Goal: Obtain resource: Obtain resource

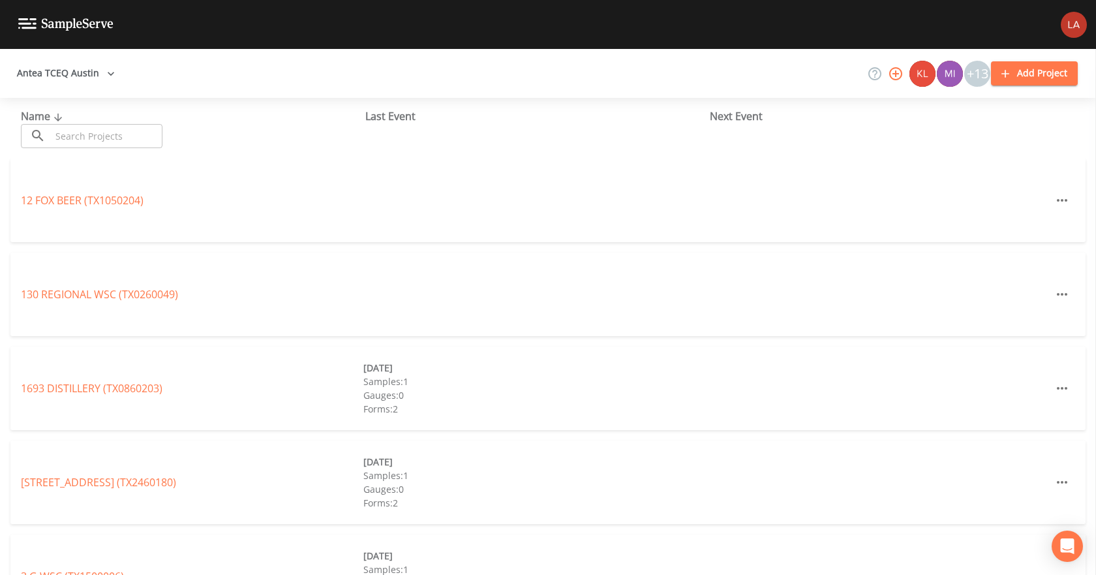
click at [142, 134] on input "text" at bounding box center [107, 136] width 112 height 24
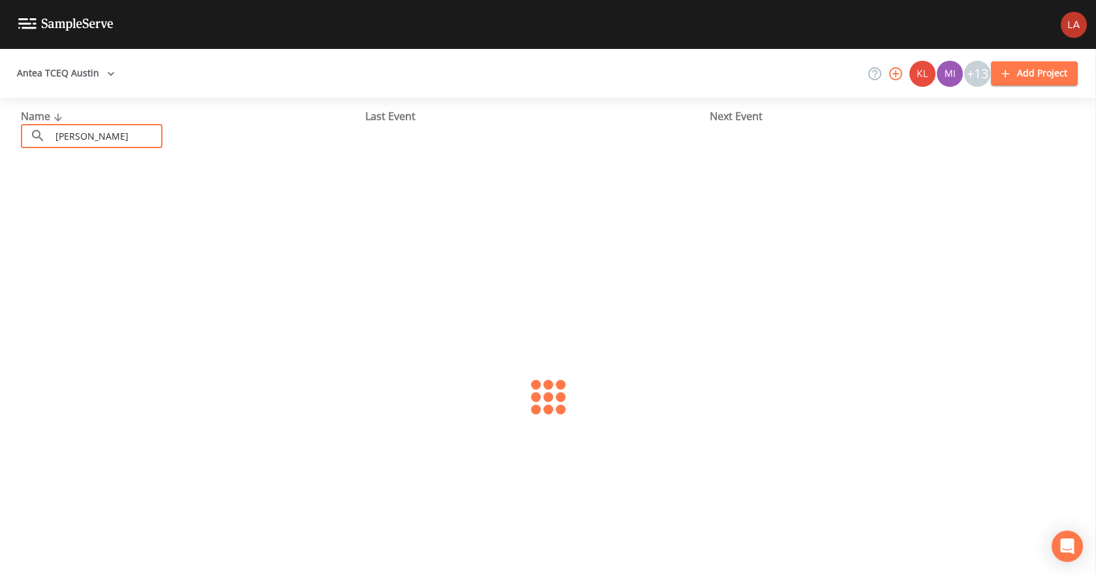
type input "somerville"
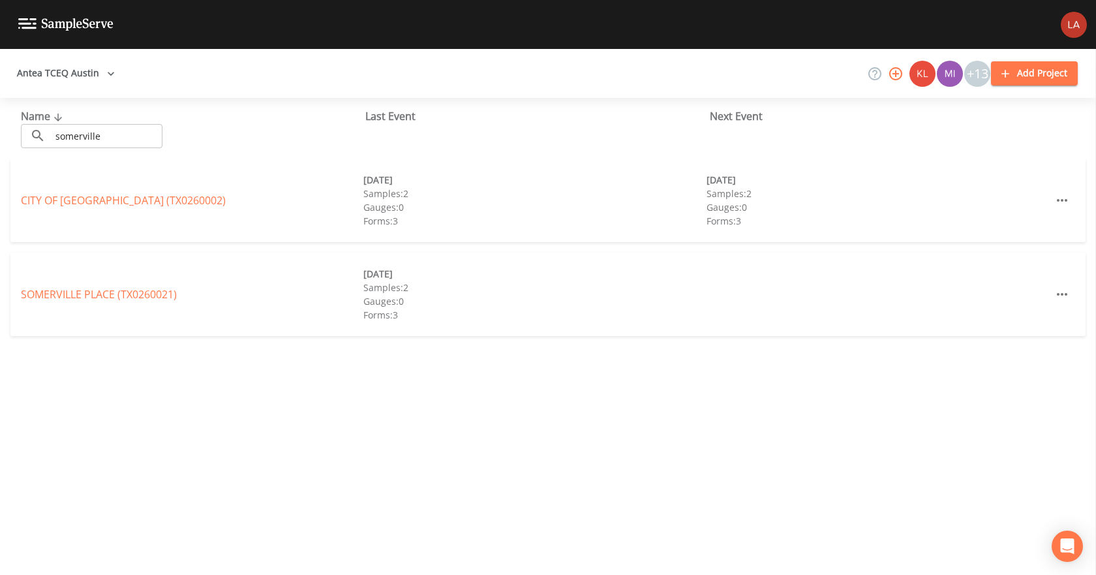
click at [106, 200] on link "CITY OF [GEOGRAPHIC_DATA] (TX0260002)" at bounding box center [123, 200] width 205 height 14
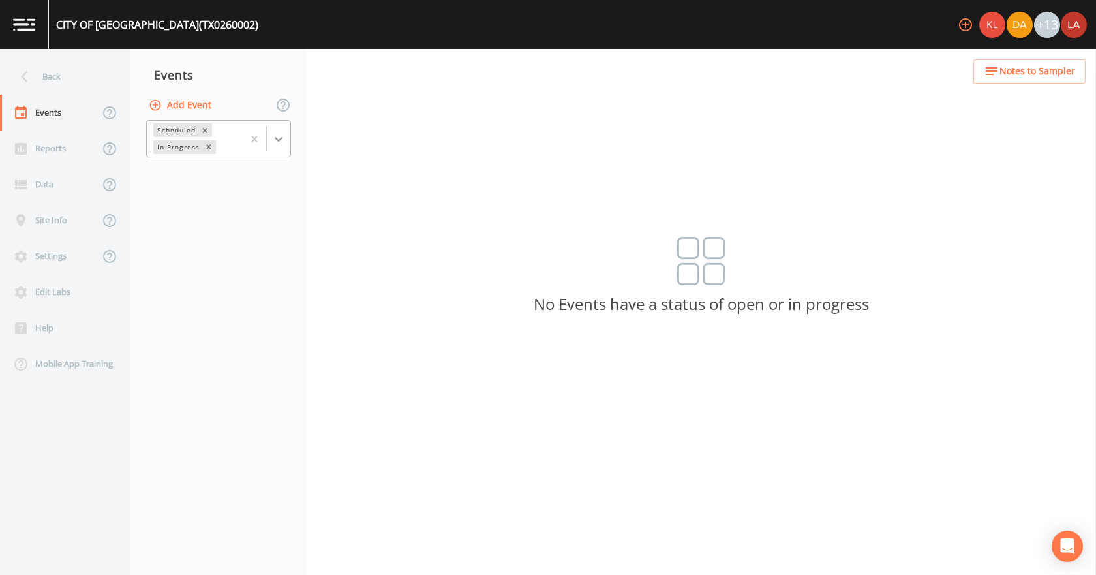
click at [276, 135] on icon at bounding box center [278, 138] width 13 height 13
click at [175, 176] on div "Completed" at bounding box center [218, 176] width 145 height 22
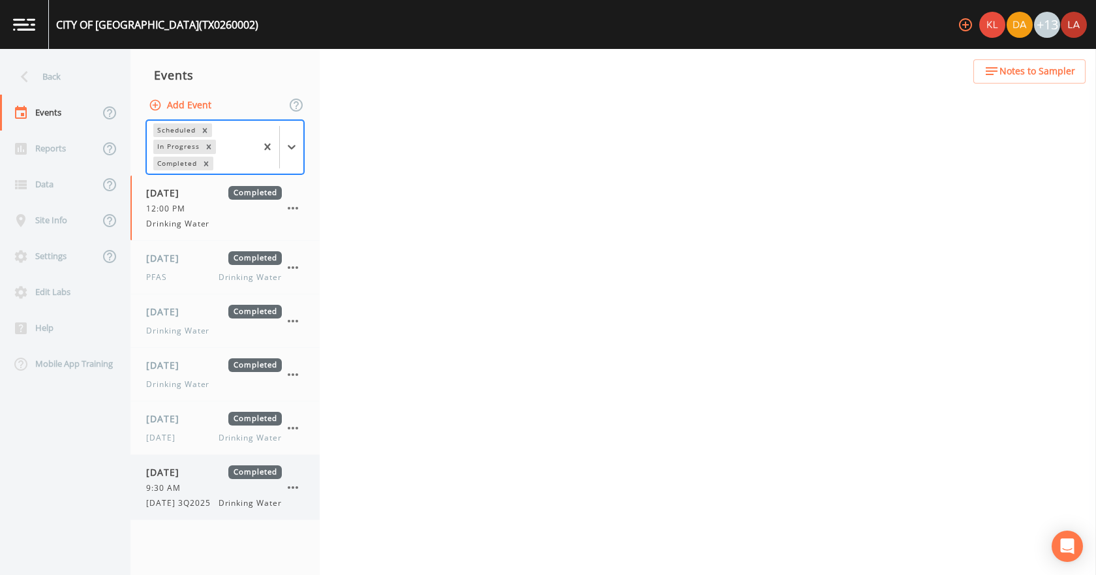
click at [174, 492] on span "9:30 AM" at bounding box center [167, 488] width 42 height 12
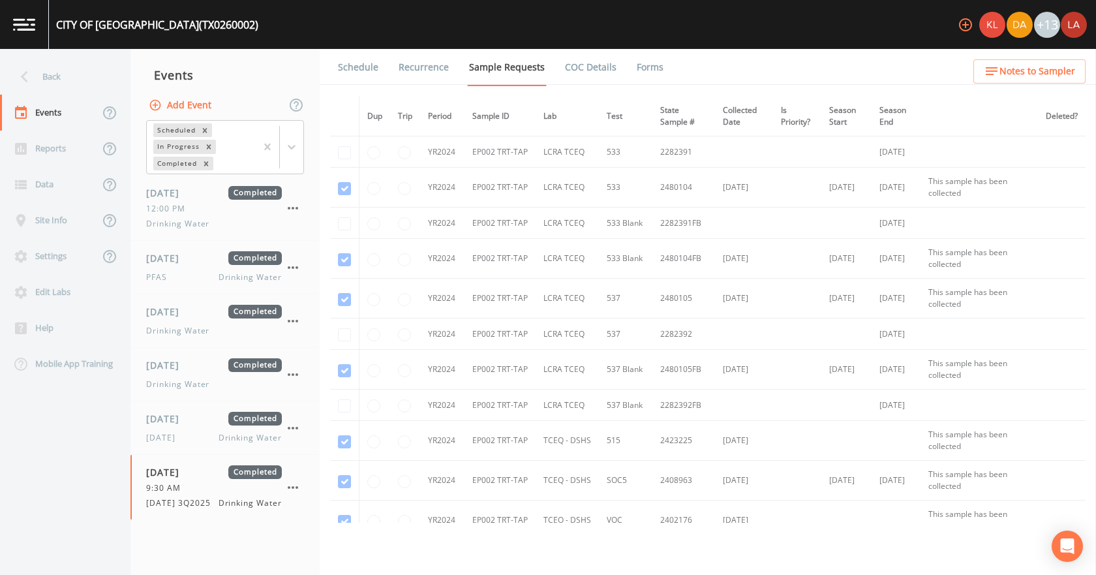
click at [645, 74] on link "Forms" at bounding box center [650, 67] width 31 height 37
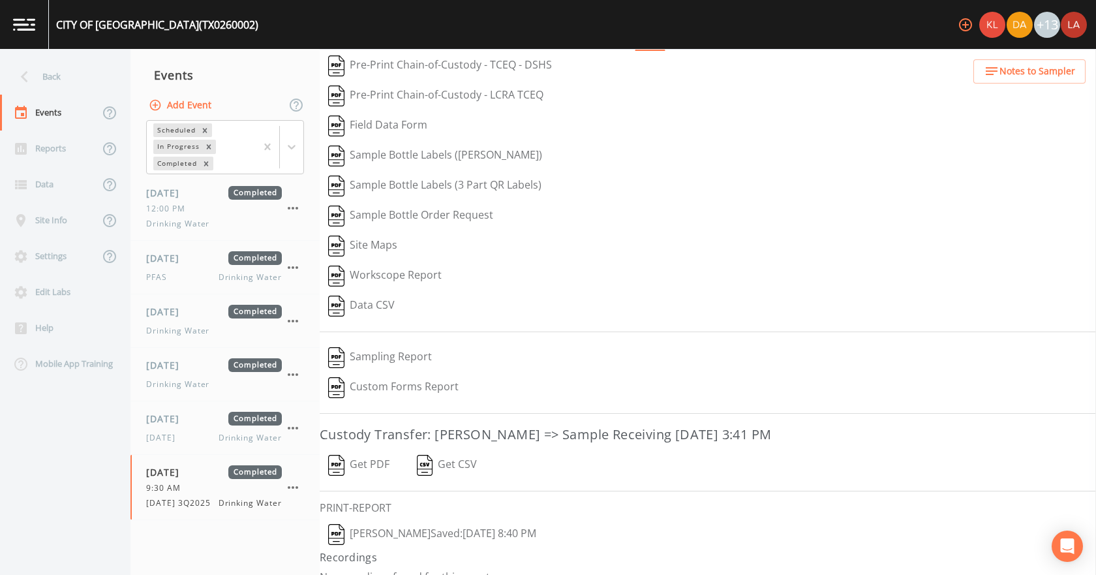
scroll to position [54, 0]
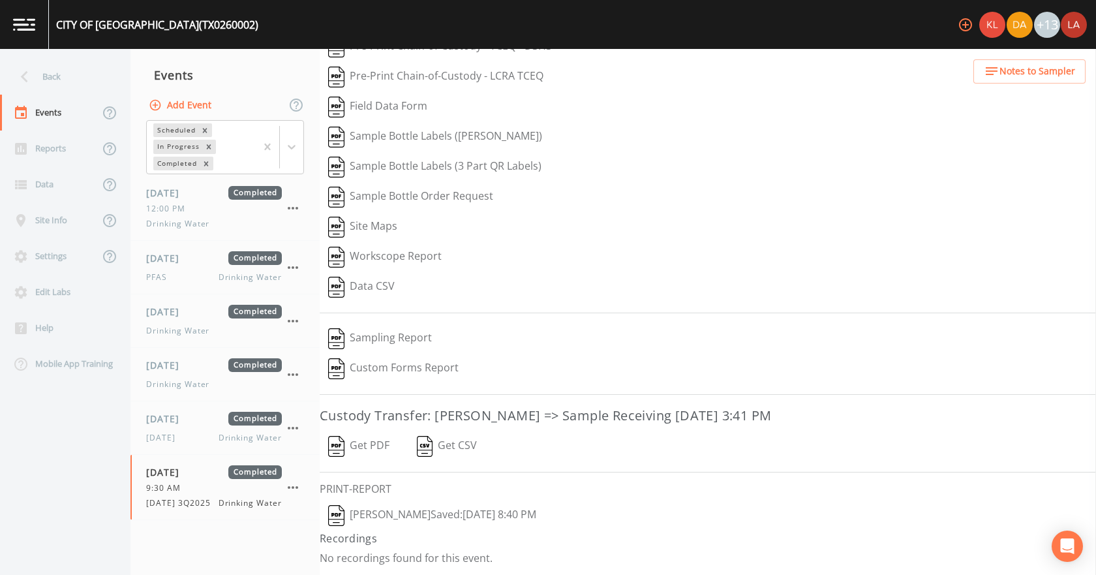
click at [395, 513] on button "[PERSON_NAME]  Saved: [DATE] 8:40 PM" at bounding box center [432, 516] width 225 height 30
click at [352, 450] on button "Get PDF" at bounding box center [359, 446] width 78 height 30
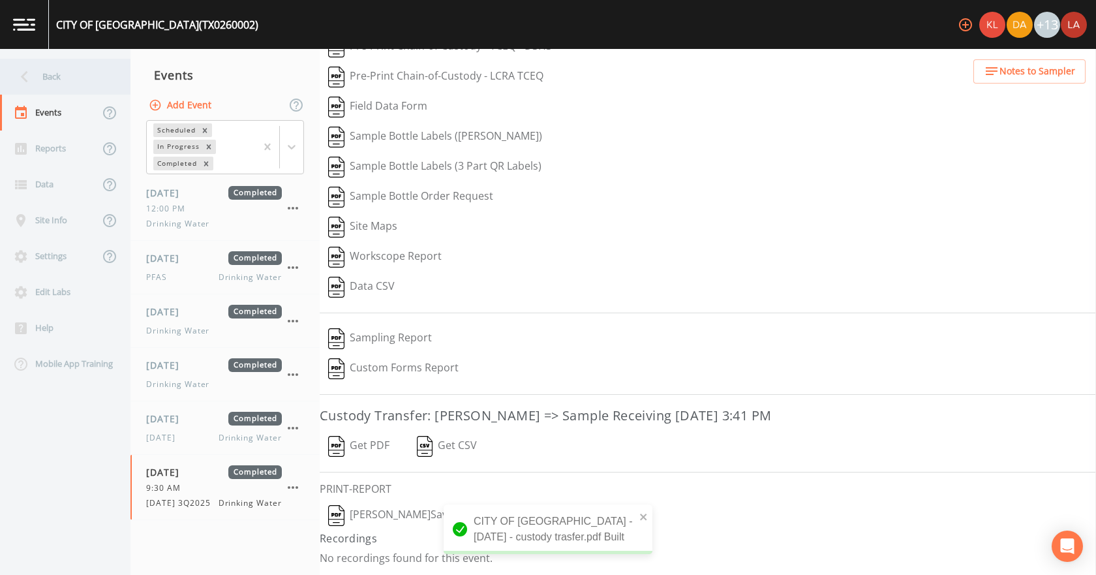
click at [71, 62] on div "Back" at bounding box center [58, 77] width 117 height 36
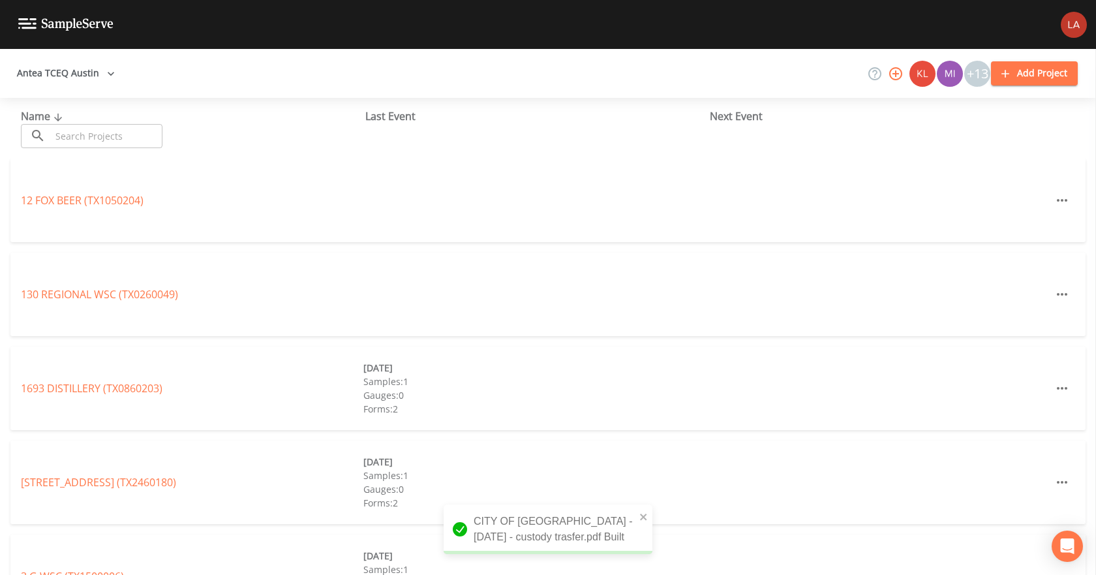
click at [101, 138] on input "text" at bounding box center [107, 136] width 112 height 24
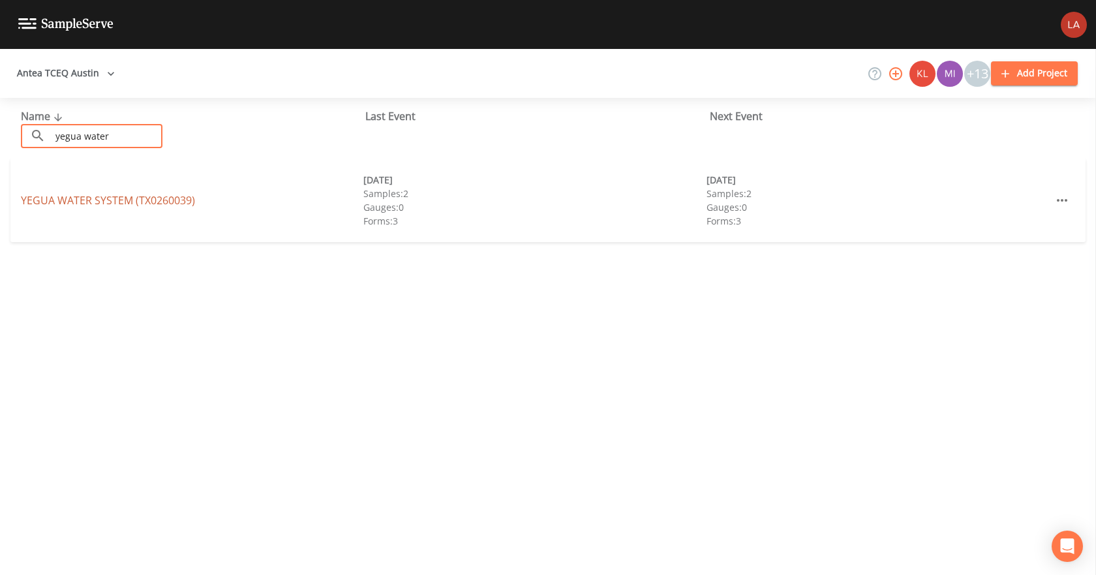
type input "yegua water"
click at [149, 195] on link "YEGUA WATER SYSTEM (TX0260039)" at bounding box center [108, 200] width 174 height 14
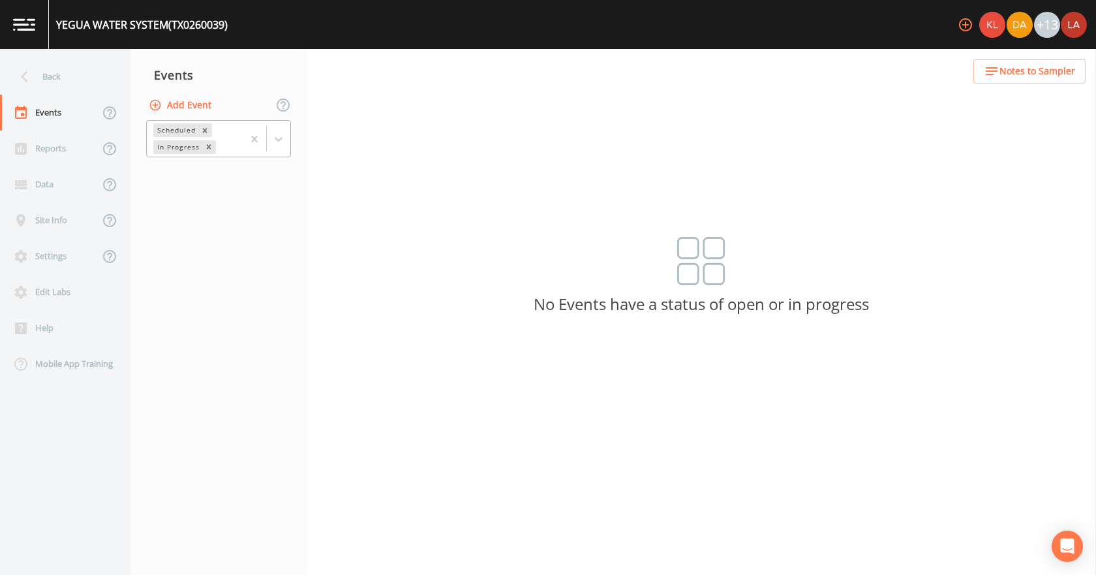
click at [276, 138] on icon at bounding box center [279, 139] width 8 height 5
click at [200, 171] on div "Completed" at bounding box center [218, 176] width 145 height 22
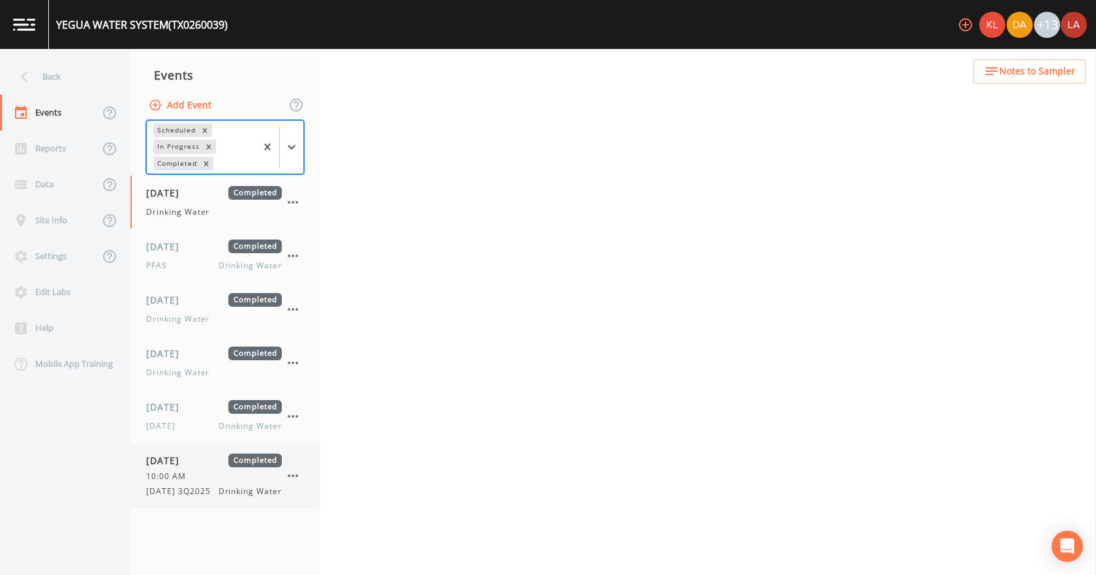
click at [184, 461] on span "[DATE]" at bounding box center [167, 461] width 42 height 14
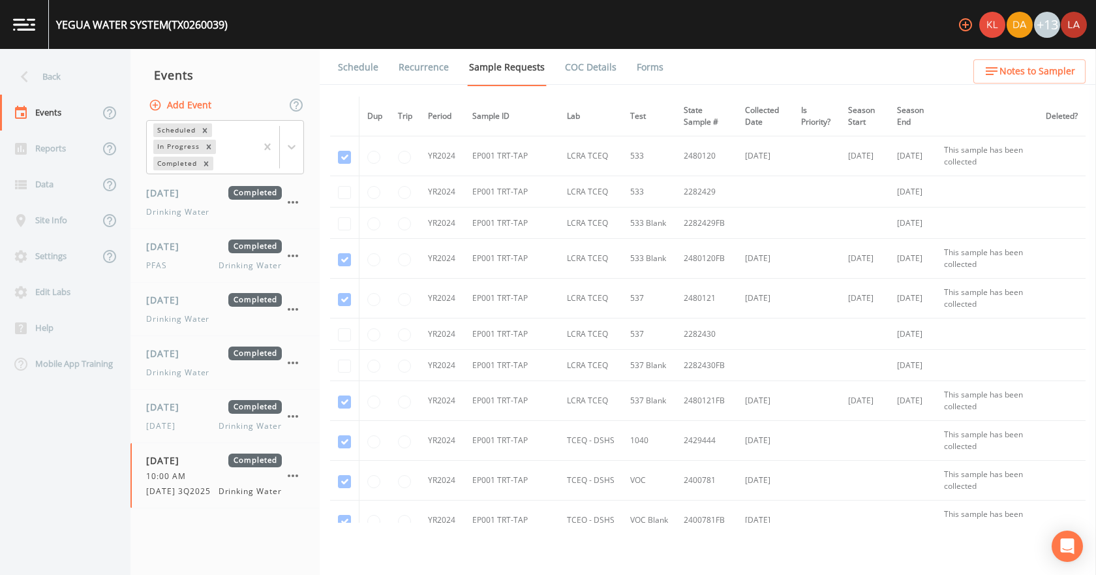
click at [636, 63] on link "Forms" at bounding box center [650, 67] width 31 height 37
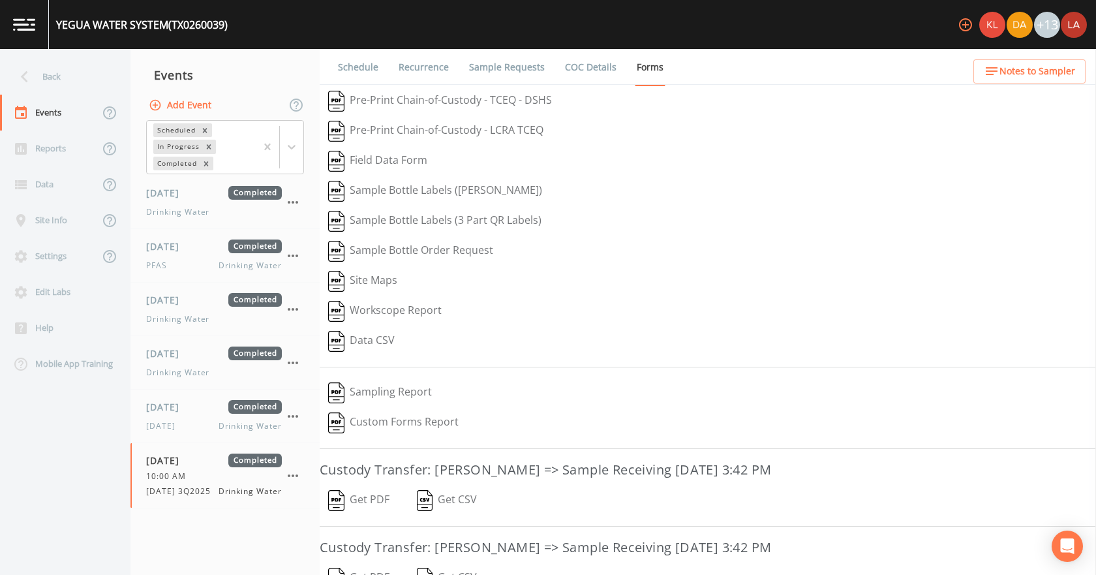
scroll to position [132, 0]
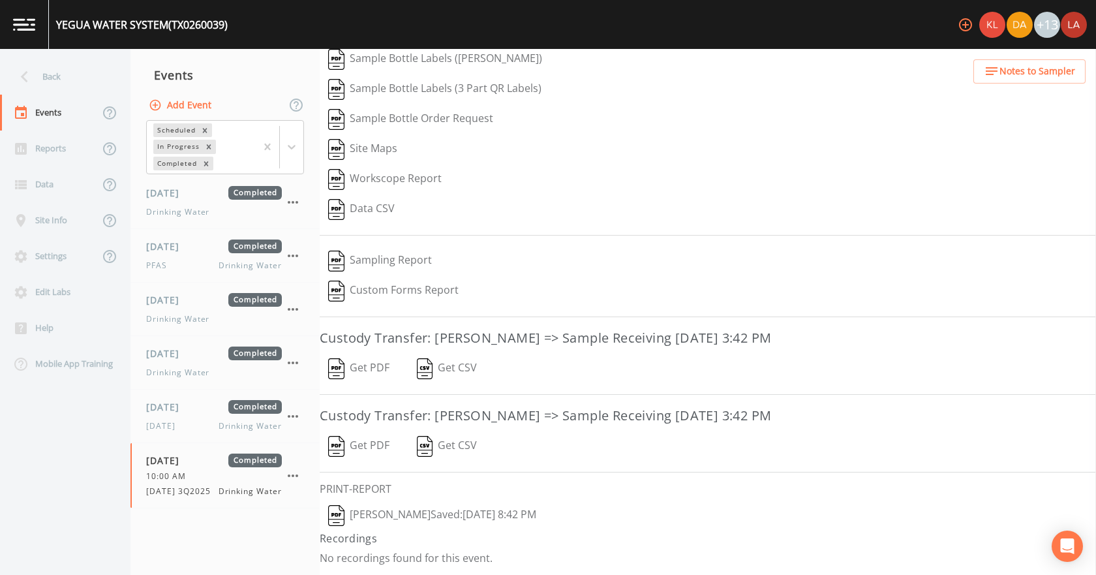
click at [401, 509] on button "[PERSON_NAME]  Saved: [DATE] 8:42 PM" at bounding box center [432, 516] width 225 height 30
click at [372, 438] on button "Get PDF" at bounding box center [359, 446] width 78 height 30
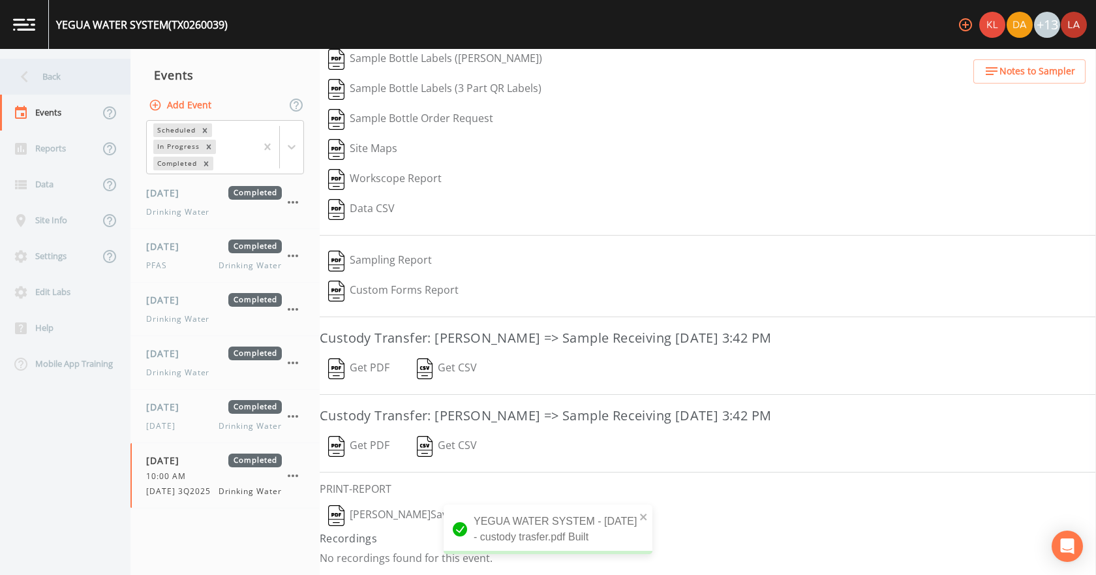
click at [71, 83] on div "Back" at bounding box center [58, 77] width 117 height 36
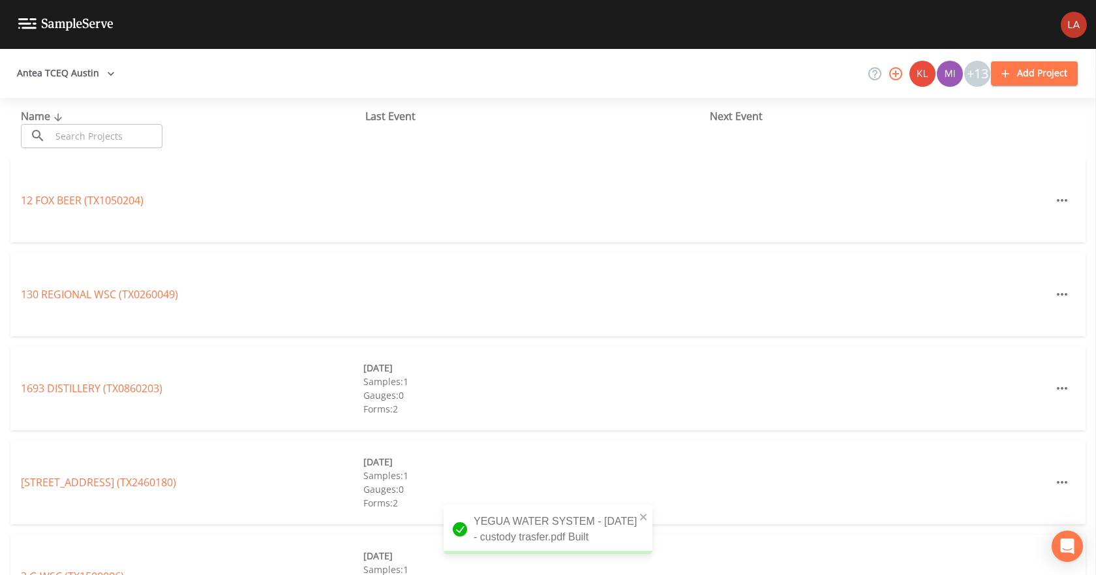
click at [80, 137] on input "text" at bounding box center [107, 136] width 112 height 24
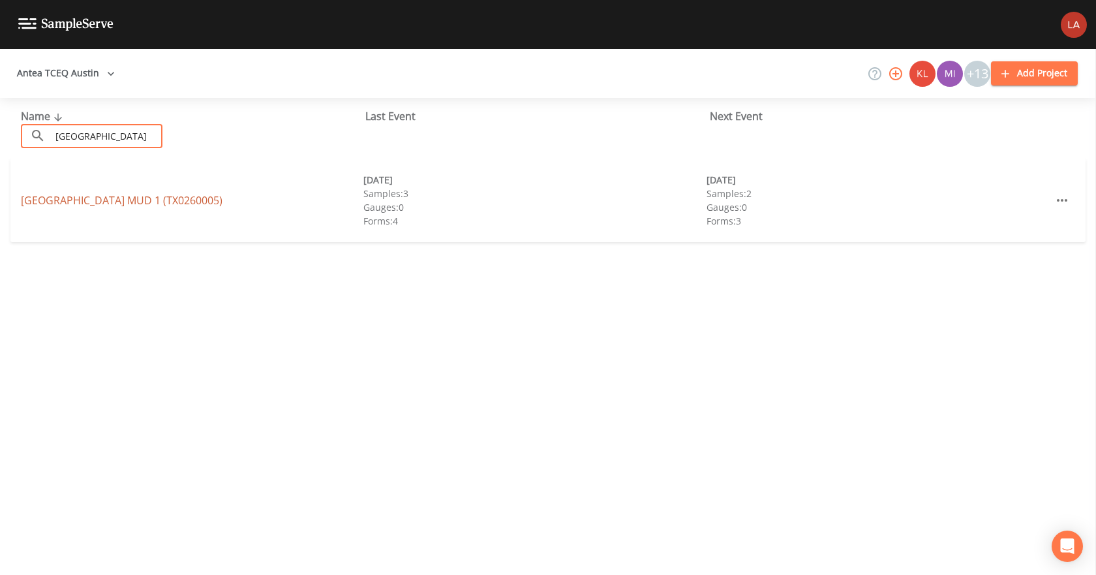
type input "[GEOGRAPHIC_DATA]"
click at [194, 206] on link "[GEOGRAPHIC_DATA] 1 (TX0260005)" at bounding box center [122, 200] width 202 height 14
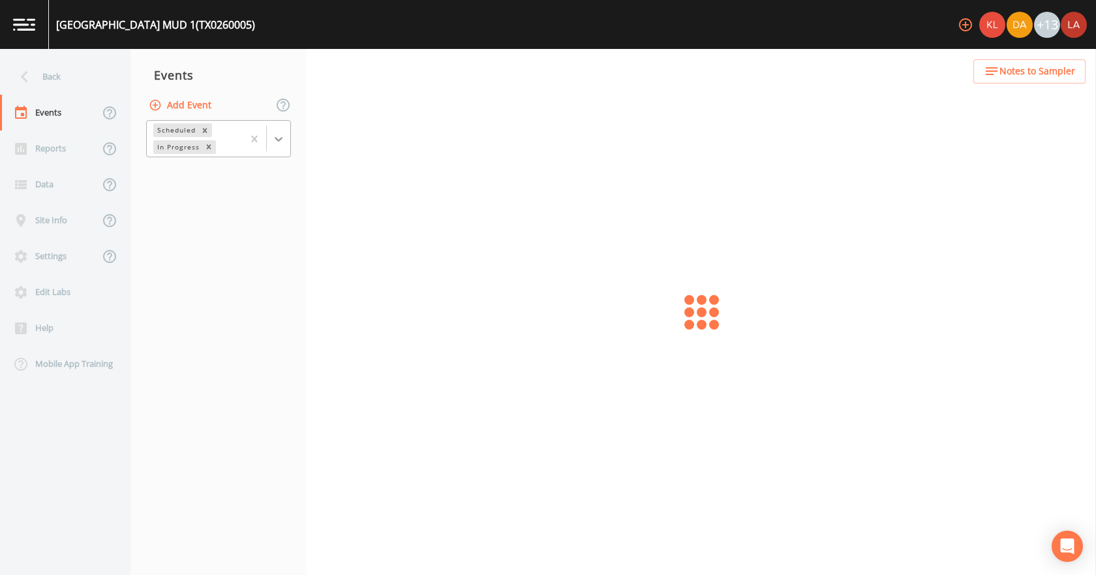
click at [289, 135] on div at bounding box center [278, 138] width 23 height 23
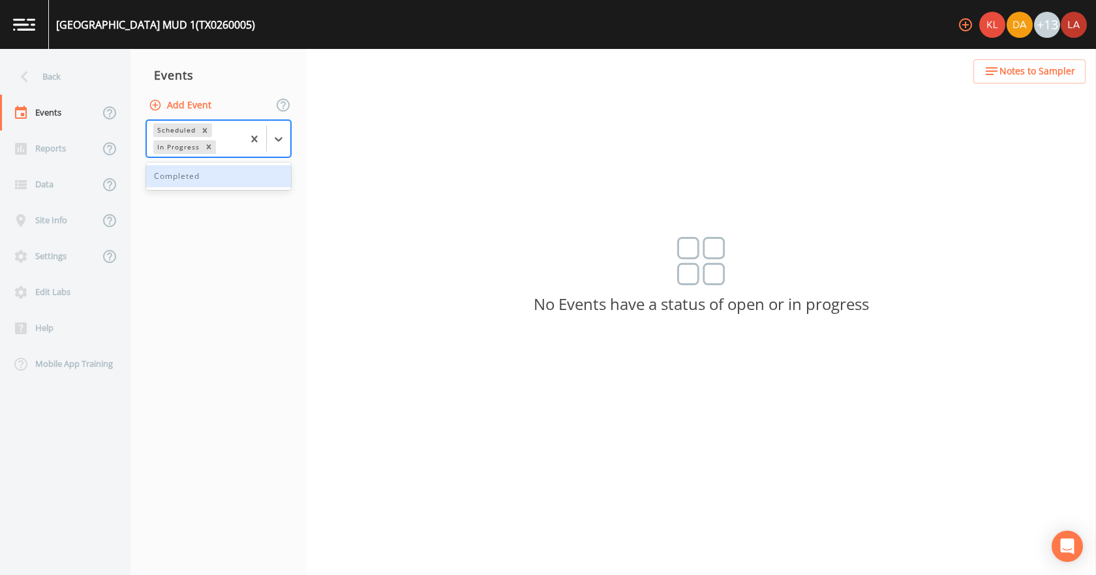
click at [212, 174] on div "Completed" at bounding box center [218, 176] width 145 height 22
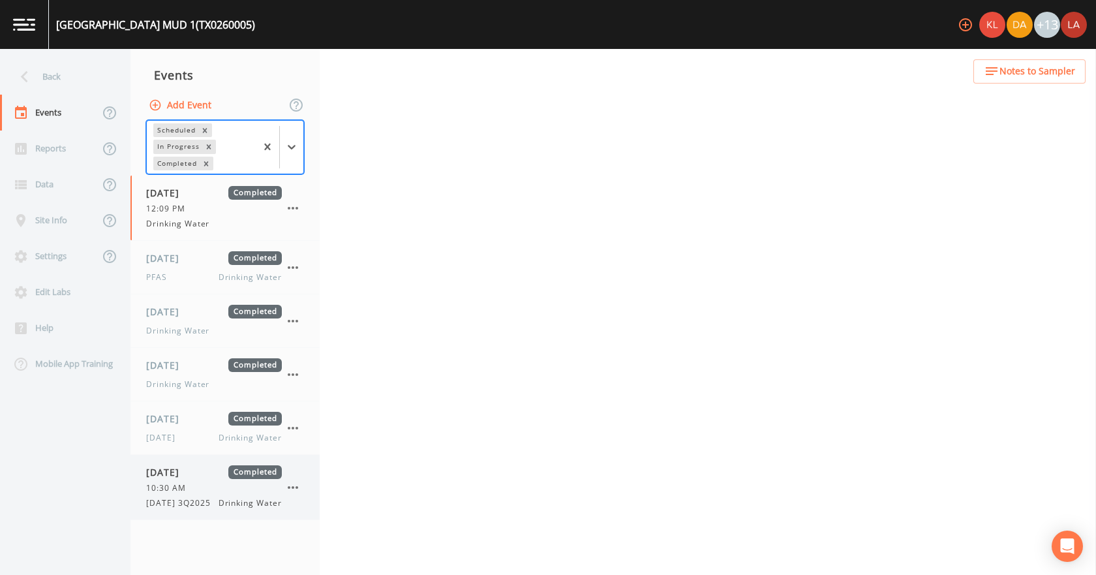
click at [196, 505] on span "[DATE] 3Q2025" at bounding box center [182, 503] width 72 height 12
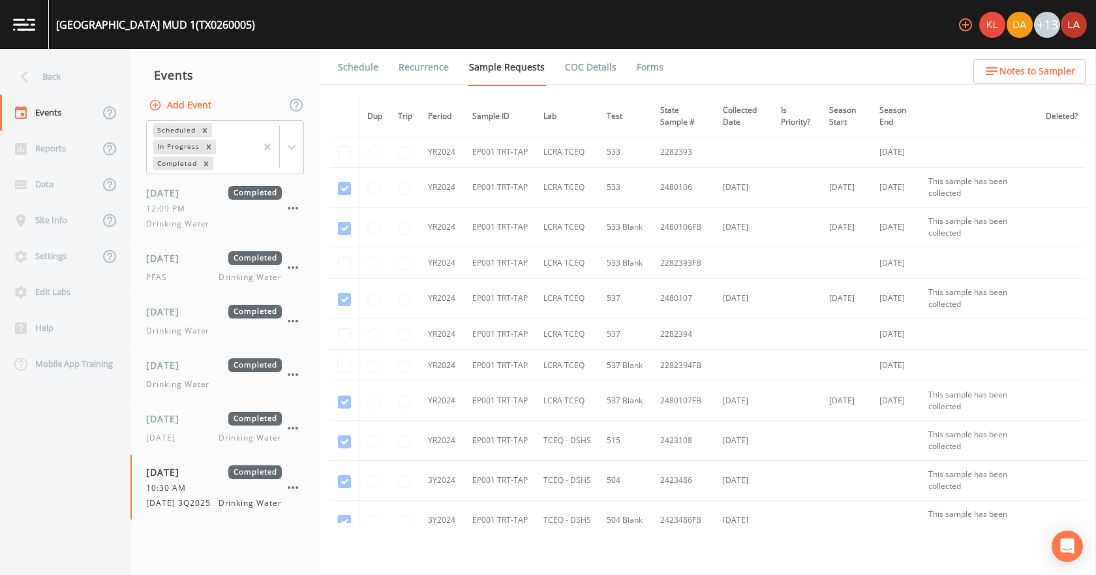
click at [646, 72] on link "Forms" at bounding box center [650, 67] width 31 height 37
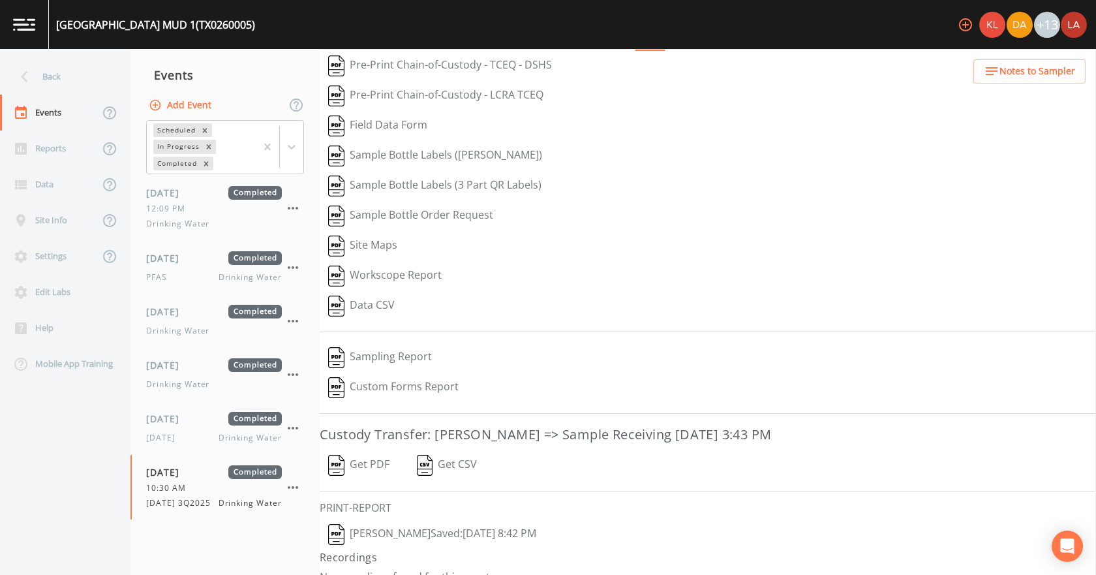
scroll to position [54, 0]
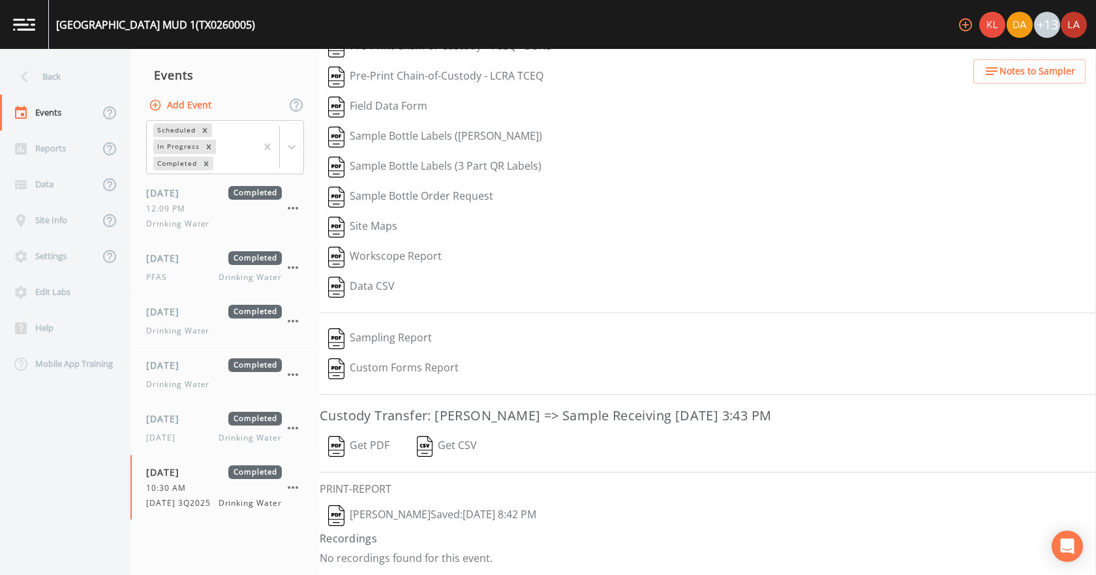
click at [414, 518] on button "[PERSON_NAME]  Saved: [DATE] 8:42 PM" at bounding box center [432, 516] width 225 height 30
click at [364, 444] on button "Get PDF" at bounding box center [359, 446] width 78 height 30
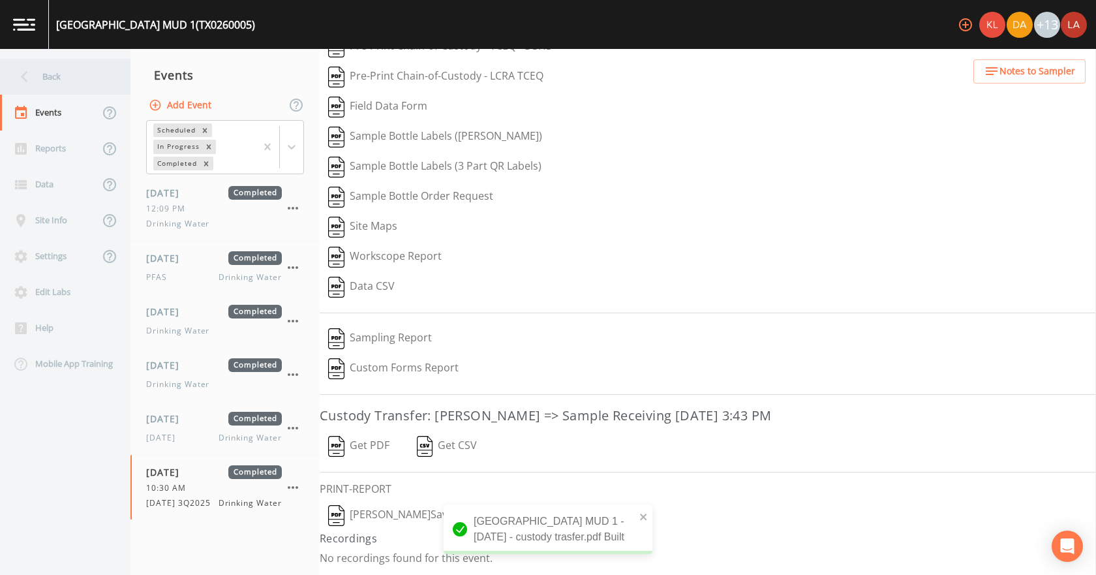
click at [48, 67] on div "Back" at bounding box center [58, 77] width 117 height 36
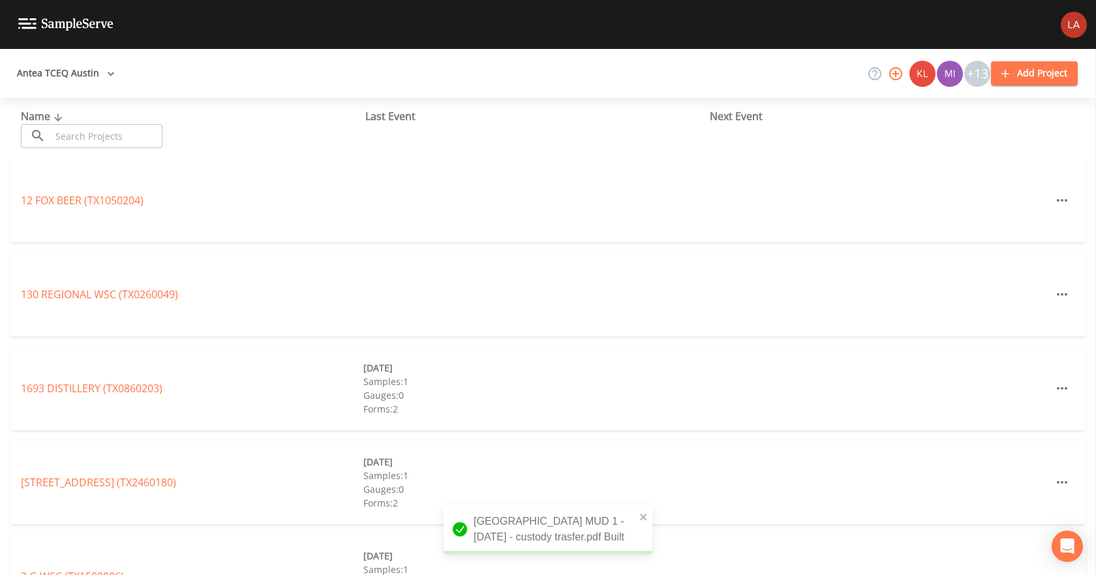
click at [93, 131] on input "text" at bounding box center [107, 136] width 112 height 24
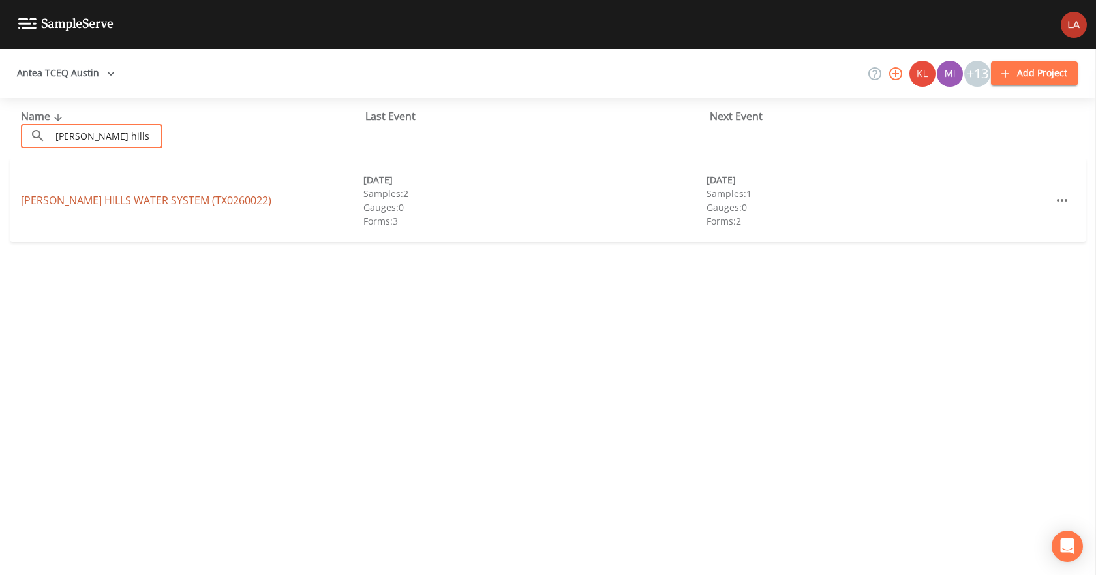
type input "[PERSON_NAME] hills"
click at [140, 194] on link "[PERSON_NAME] HILLS WATER SYSTEM (TX0260022)" at bounding box center [146, 200] width 251 height 14
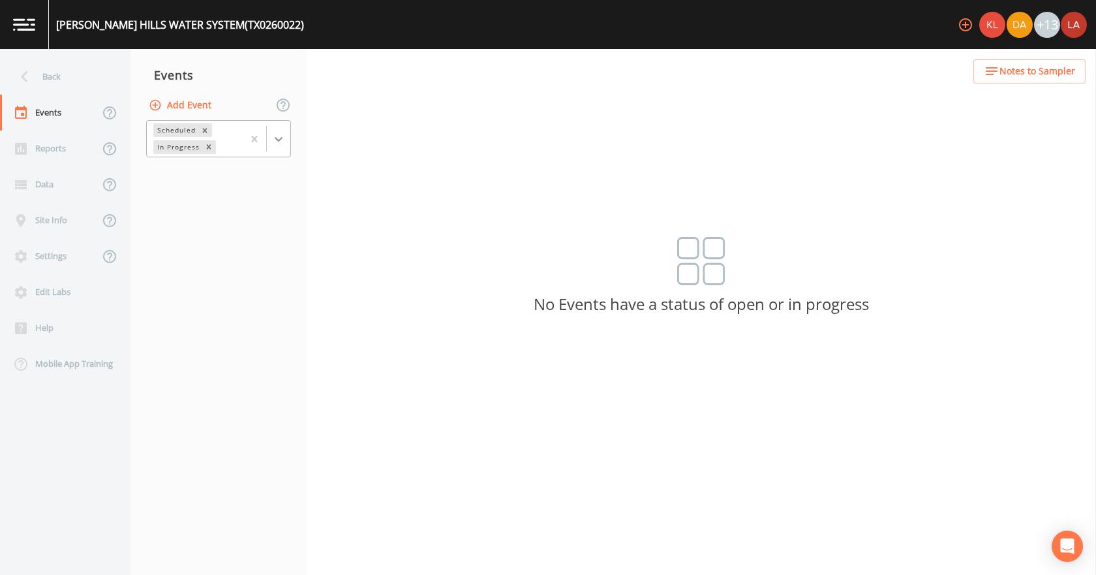
click at [285, 141] on div at bounding box center [278, 138] width 23 height 23
click at [196, 176] on div "Completed" at bounding box center [218, 176] width 145 height 22
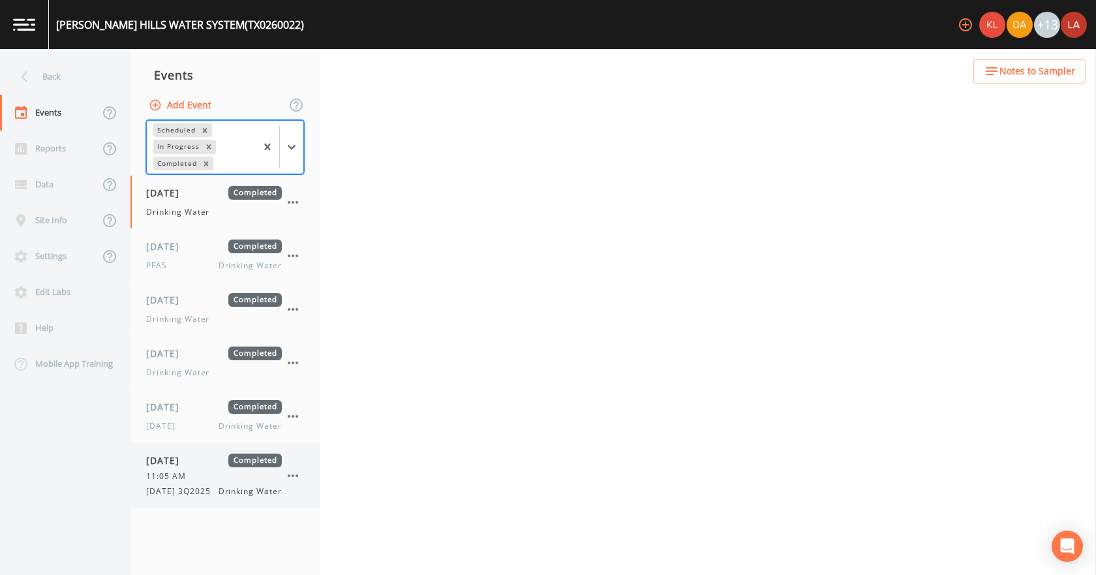
click at [179, 465] on span "[DATE]" at bounding box center [167, 461] width 42 height 14
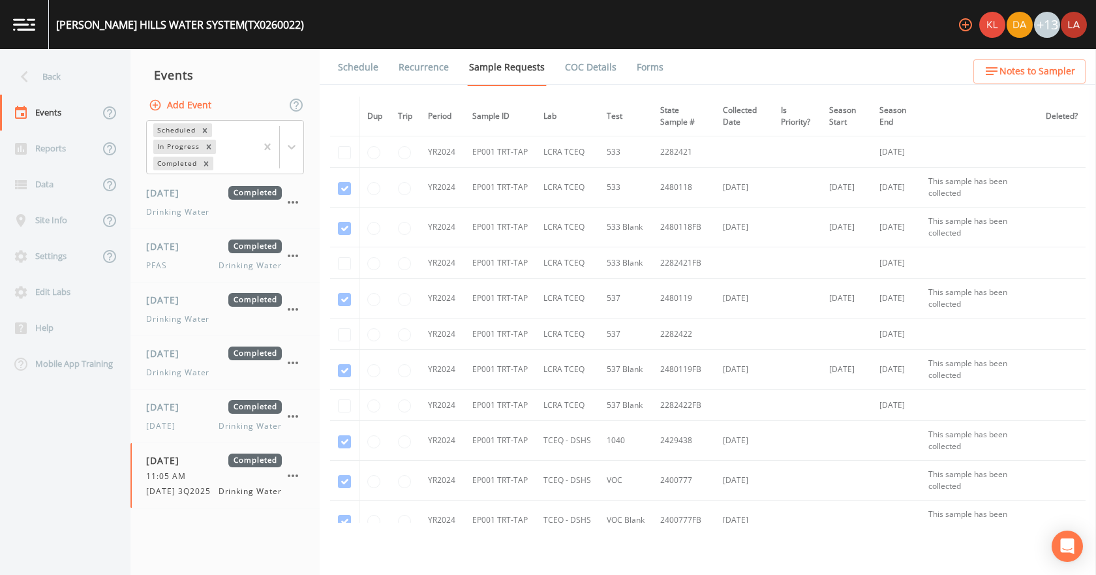
click at [639, 65] on link "Forms" at bounding box center [650, 67] width 31 height 37
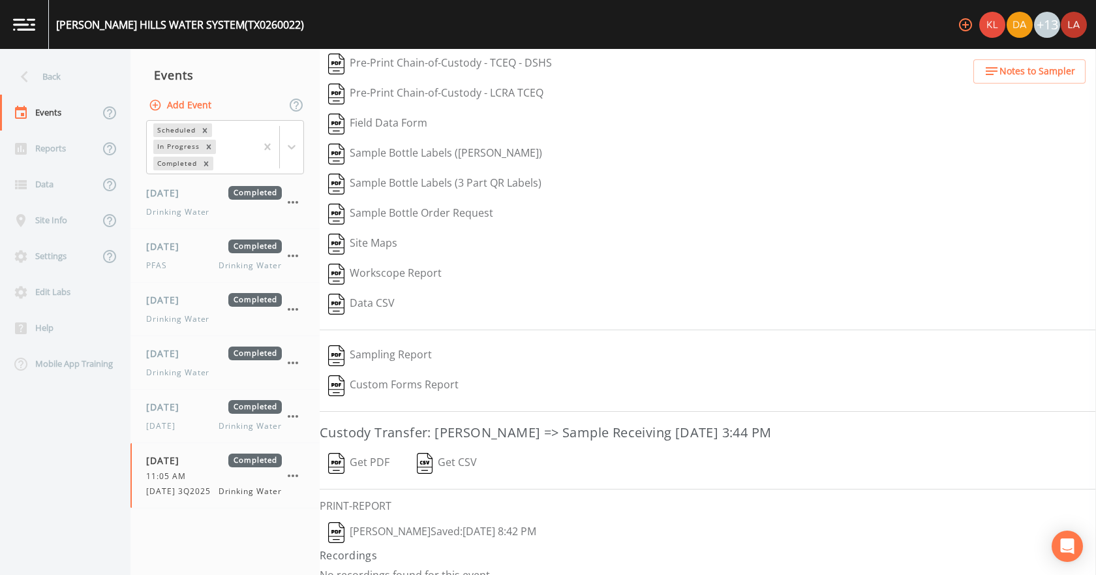
scroll to position [54, 0]
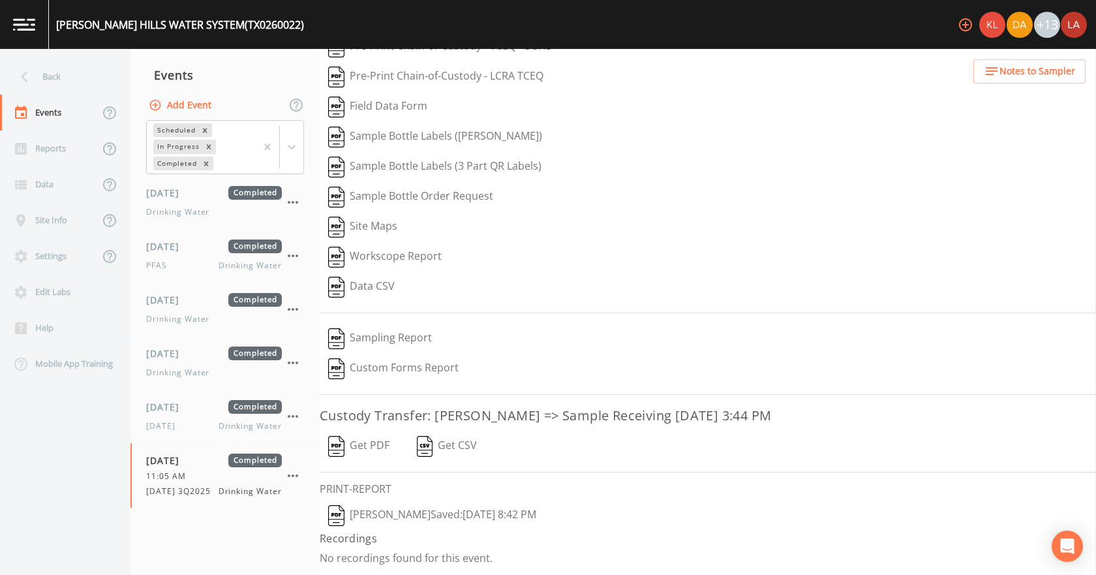
click at [403, 518] on button "[PERSON_NAME]  Saved: [DATE] 8:42 PM" at bounding box center [432, 516] width 225 height 30
click at [379, 454] on button "Get PDF" at bounding box center [359, 446] width 78 height 30
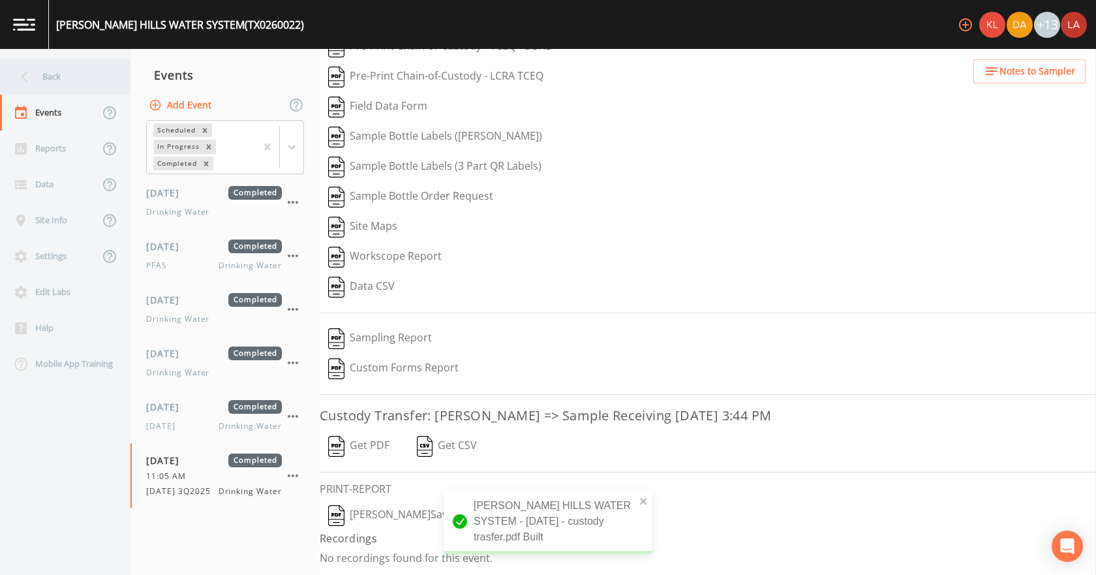
click at [68, 70] on div "Back" at bounding box center [58, 77] width 117 height 36
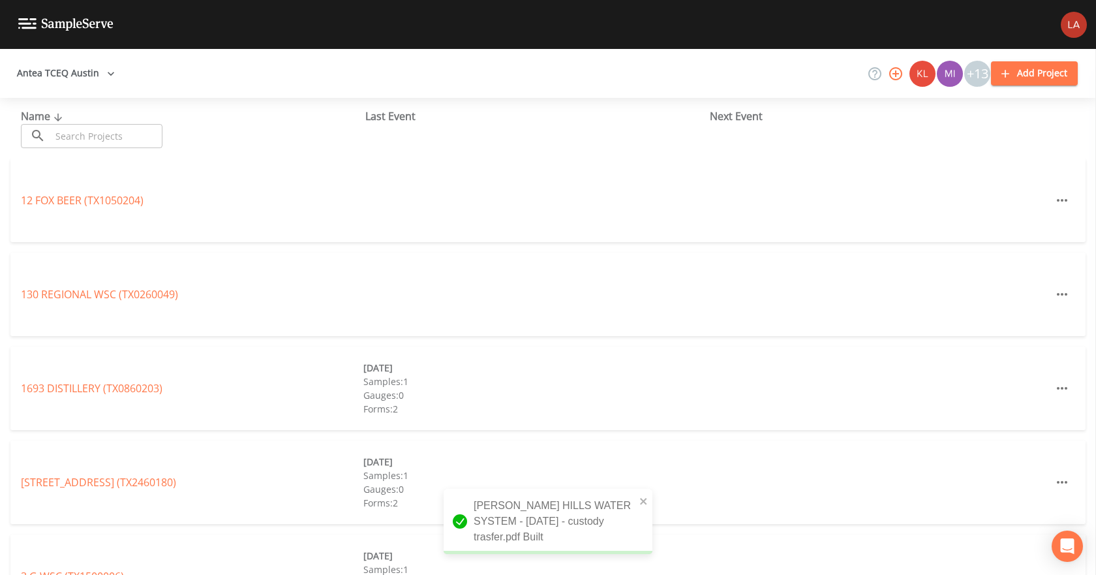
click at [108, 131] on input "text" at bounding box center [107, 136] width 112 height 24
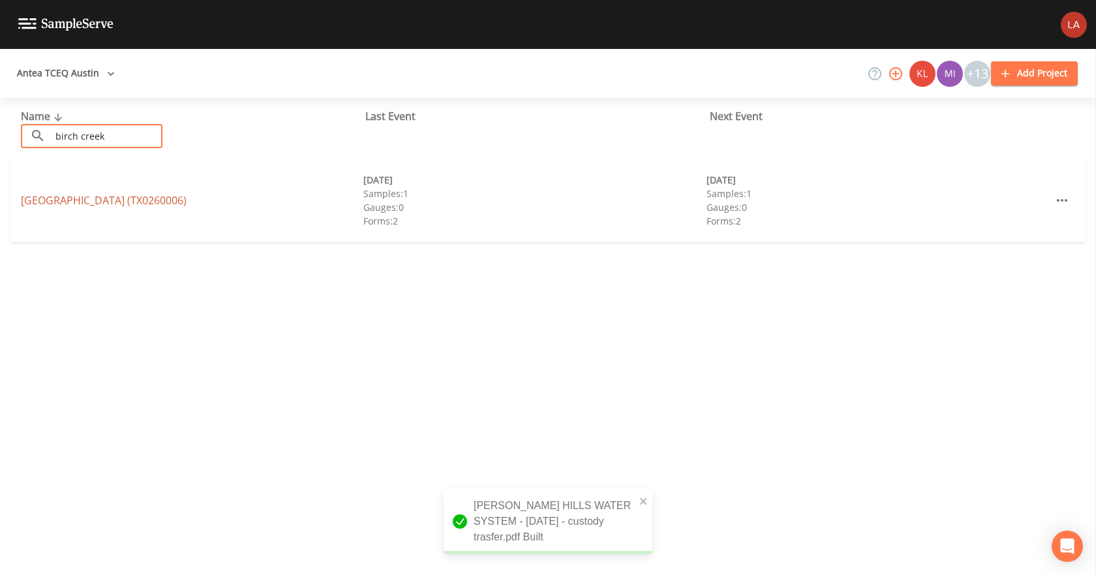
type input "birch creek"
click at [57, 206] on link "[GEOGRAPHIC_DATA] (TX0260006)" at bounding box center [104, 200] width 166 height 14
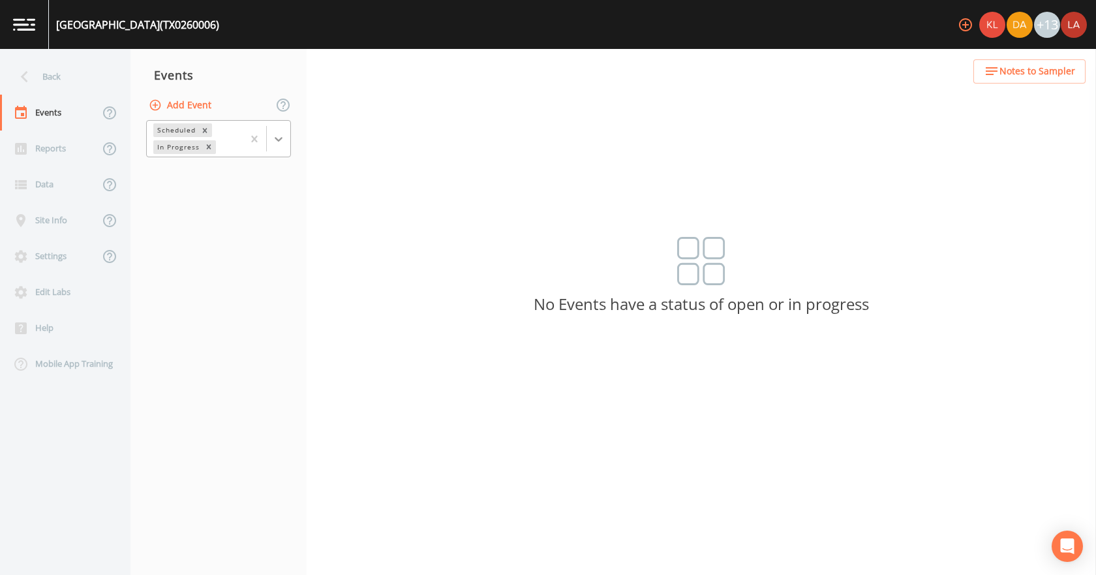
click at [275, 144] on icon at bounding box center [278, 138] width 13 height 13
click at [217, 178] on div "Completed" at bounding box center [218, 176] width 145 height 22
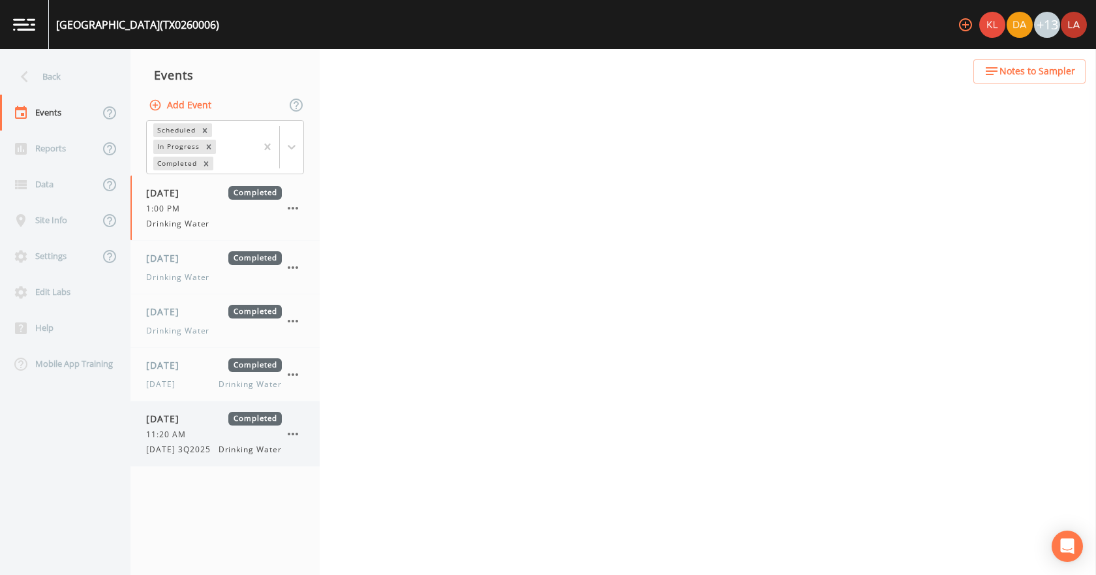
click at [191, 446] on span "[DATE] 3Q2025" at bounding box center [182, 450] width 72 height 12
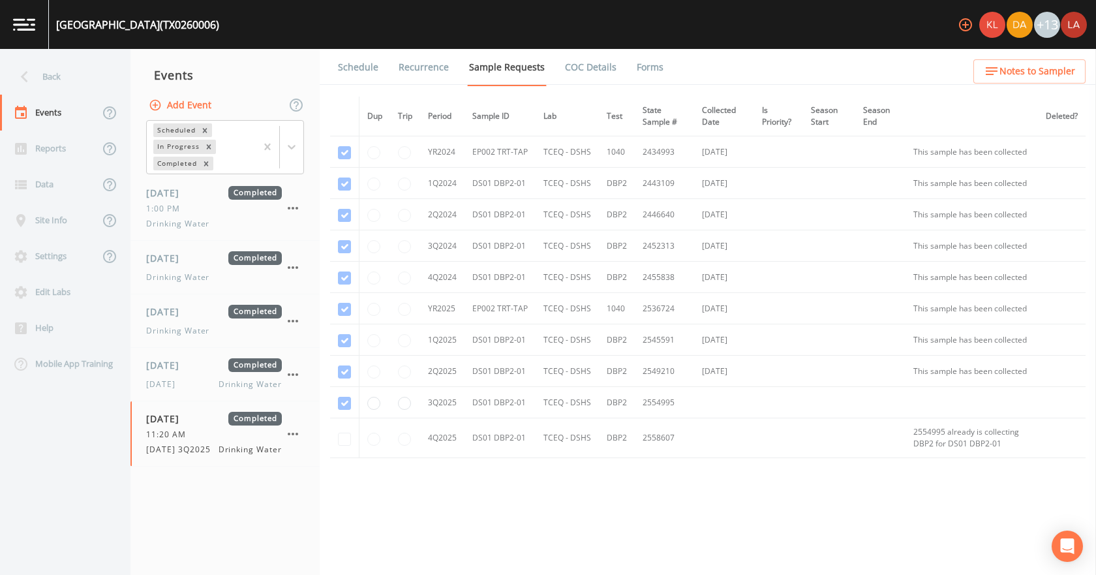
click at [654, 69] on link "Forms" at bounding box center [650, 67] width 31 height 37
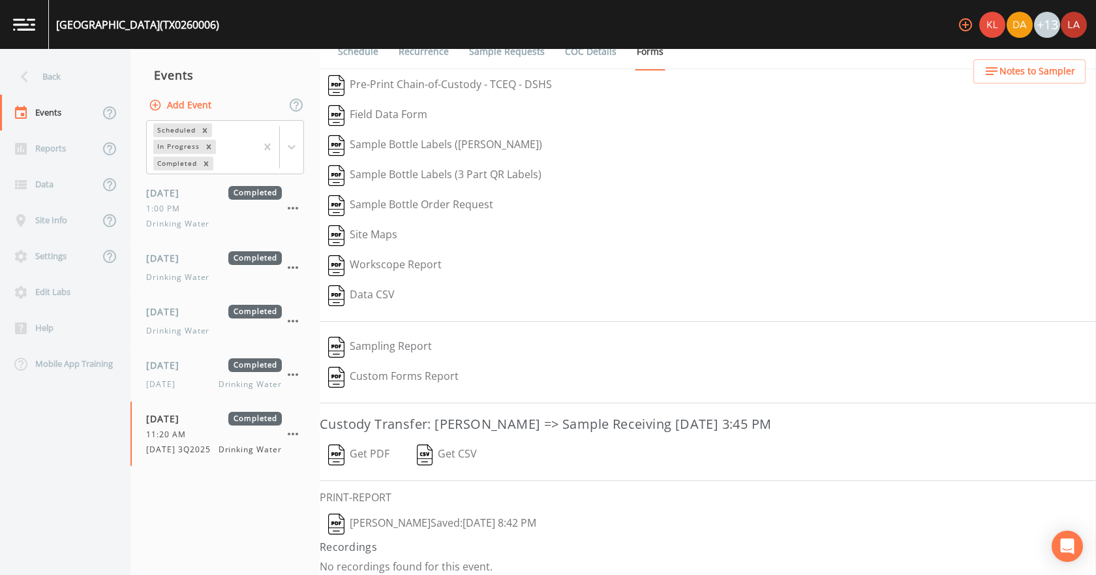
scroll to position [24, 0]
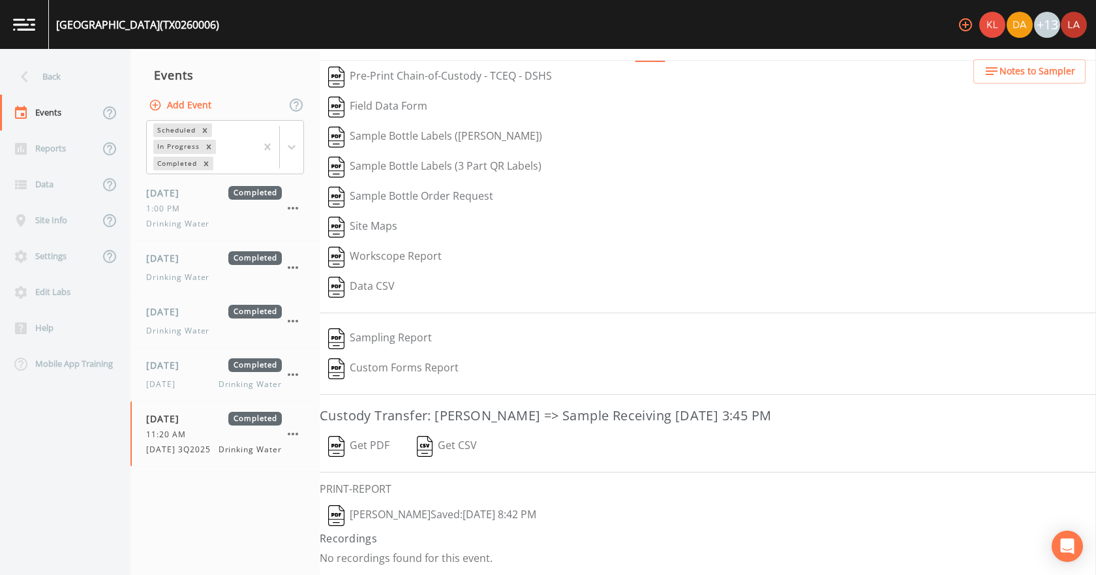
click at [419, 511] on button "[PERSON_NAME]  Saved: [DATE] 8:42 PM" at bounding box center [432, 516] width 225 height 30
click at [363, 444] on button "Get PDF" at bounding box center [359, 446] width 78 height 30
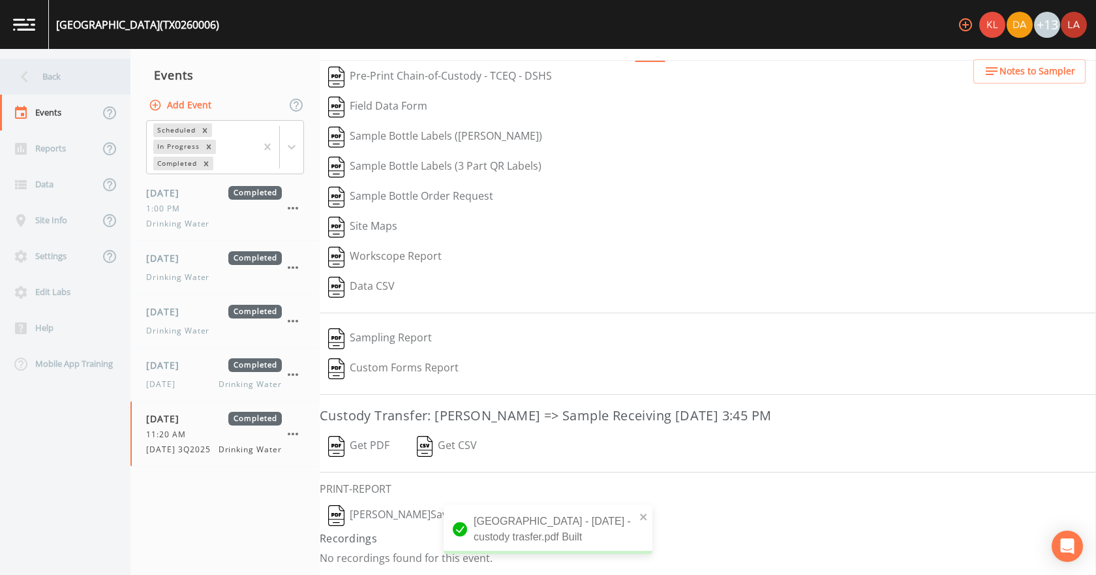
click at [30, 65] on div "Back" at bounding box center [58, 77] width 117 height 36
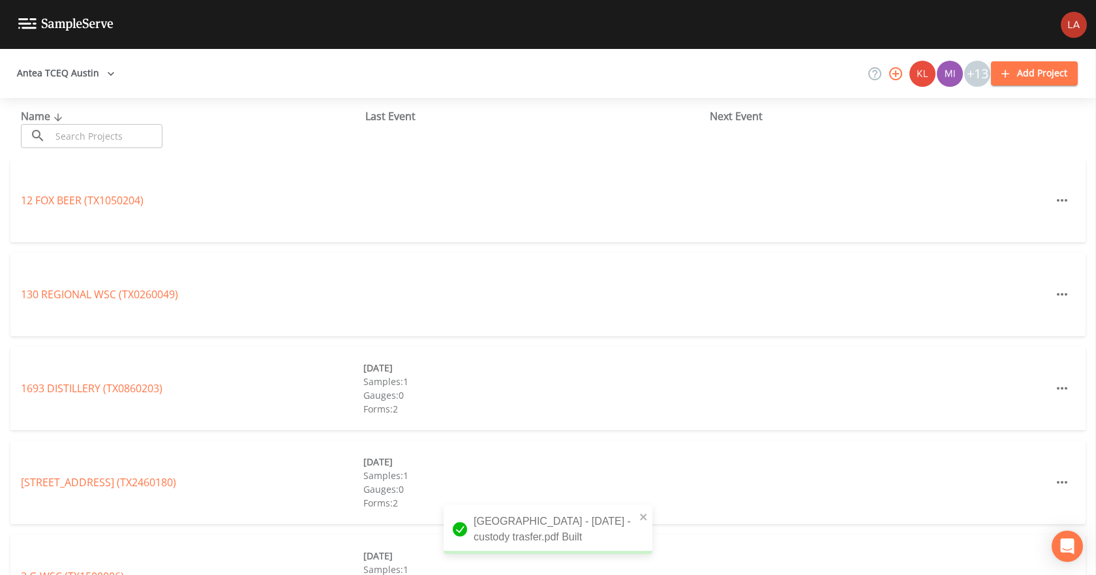
drag, startPoint x: 30, startPoint y: 65, endPoint x: 72, endPoint y: 124, distance: 73.0
click at [72, 124] on input "text" at bounding box center [107, 136] width 112 height 24
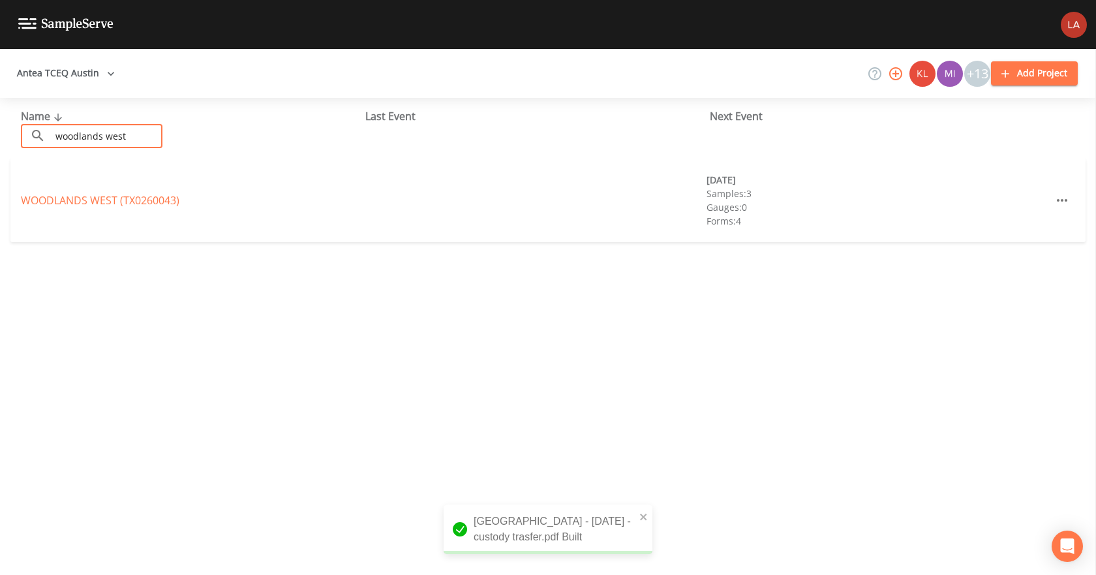
type input "woodlands west"
click at [112, 198] on link "[GEOGRAPHIC_DATA] (TX0260043)" at bounding box center [100, 200] width 159 height 14
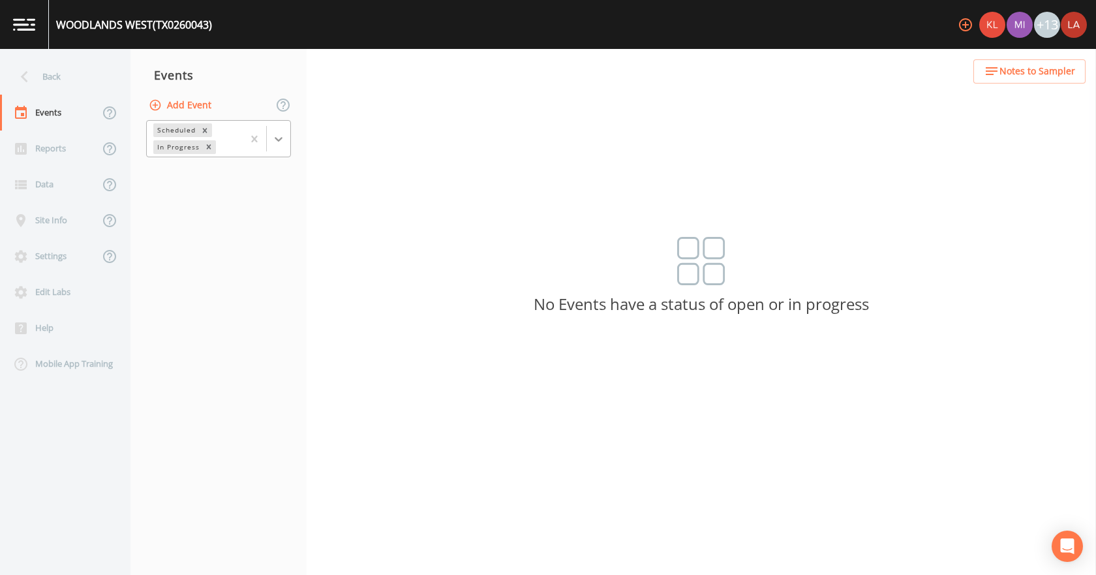
click at [285, 131] on div at bounding box center [278, 138] width 23 height 23
click at [174, 176] on div "Completed" at bounding box center [218, 176] width 145 height 22
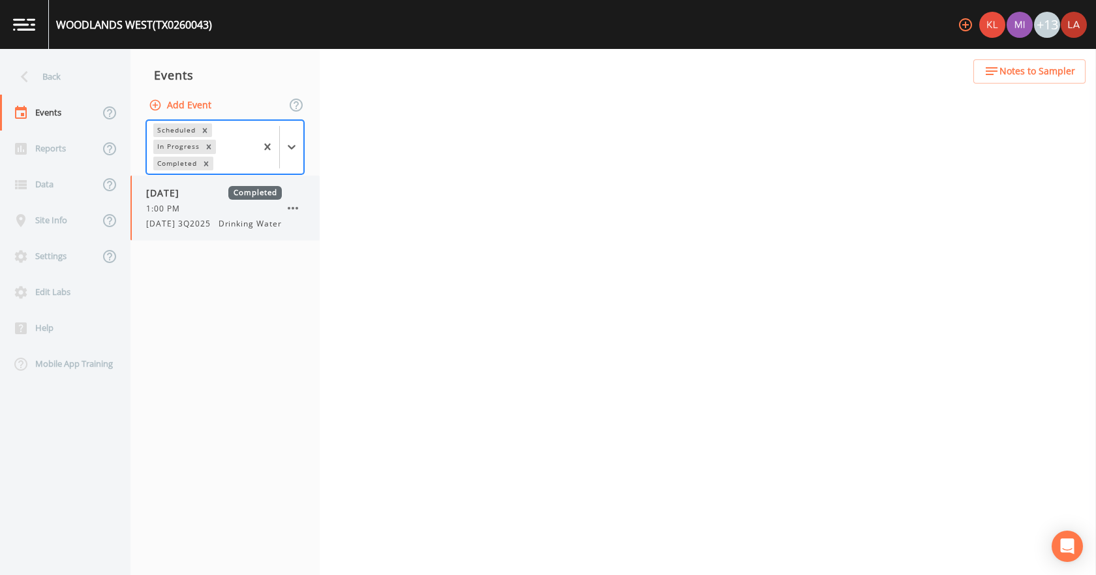
click at [181, 219] on span "[DATE] 3Q2025" at bounding box center [182, 224] width 72 height 12
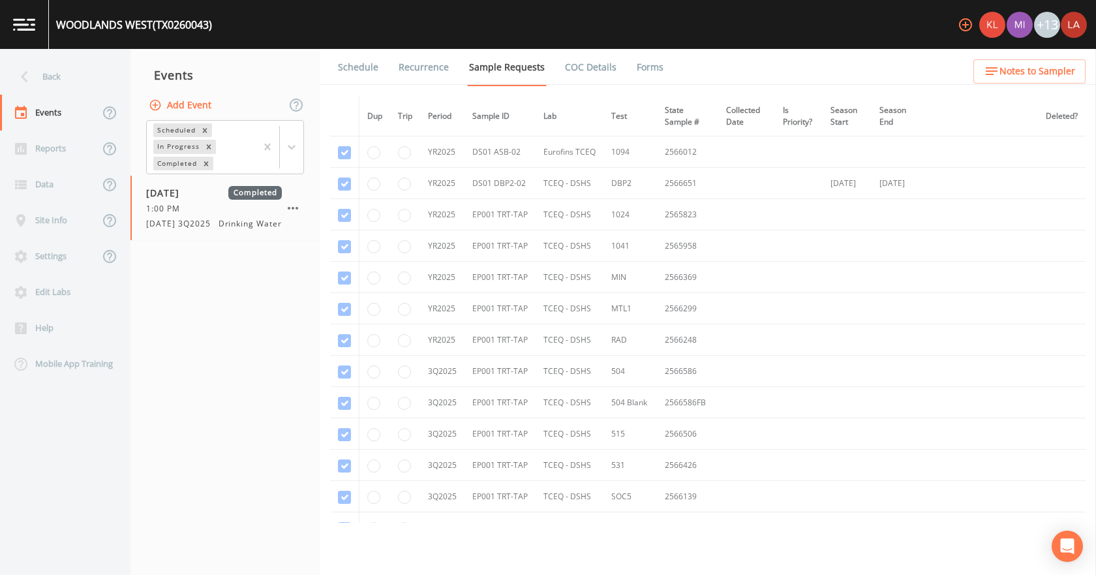
click at [635, 60] on link "Forms" at bounding box center [650, 67] width 31 height 37
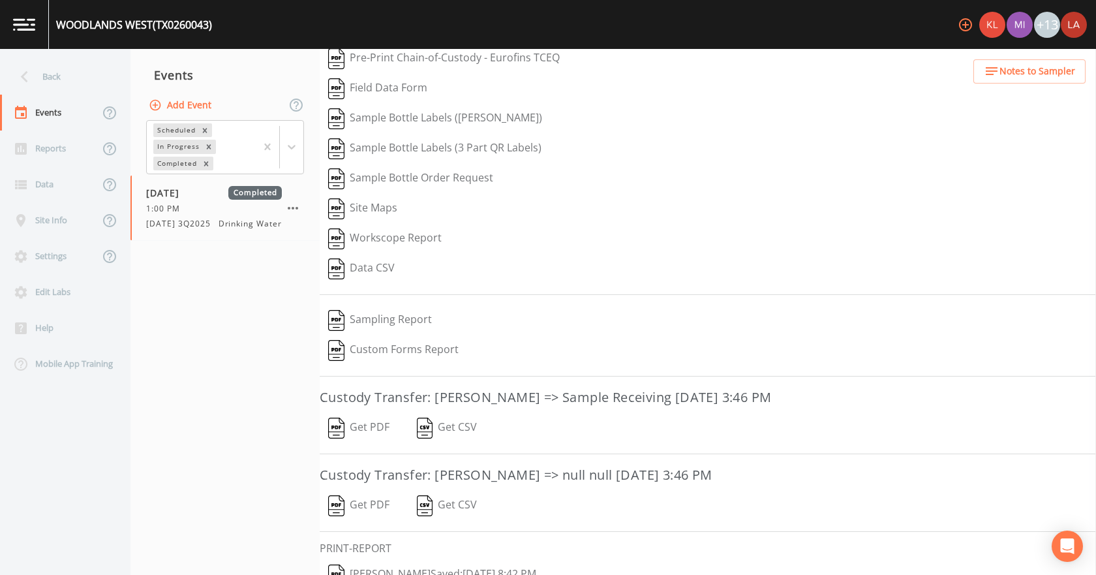
scroll to position [132, 0]
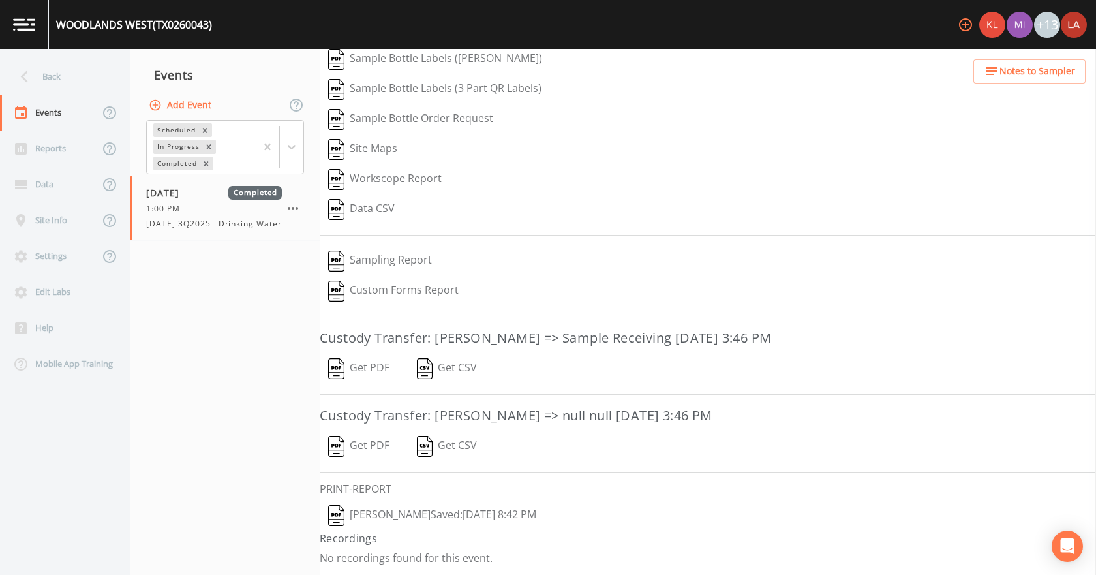
click at [404, 506] on button "[PERSON_NAME]  Saved: [DATE] 8:42 PM" at bounding box center [432, 516] width 225 height 30
click at [371, 436] on button "Get PDF" at bounding box center [359, 446] width 78 height 30
click at [357, 370] on button "Get PDF" at bounding box center [359, 369] width 78 height 30
click at [48, 87] on div "Back" at bounding box center [58, 77] width 117 height 36
